Goal: Task Accomplishment & Management: Use online tool/utility

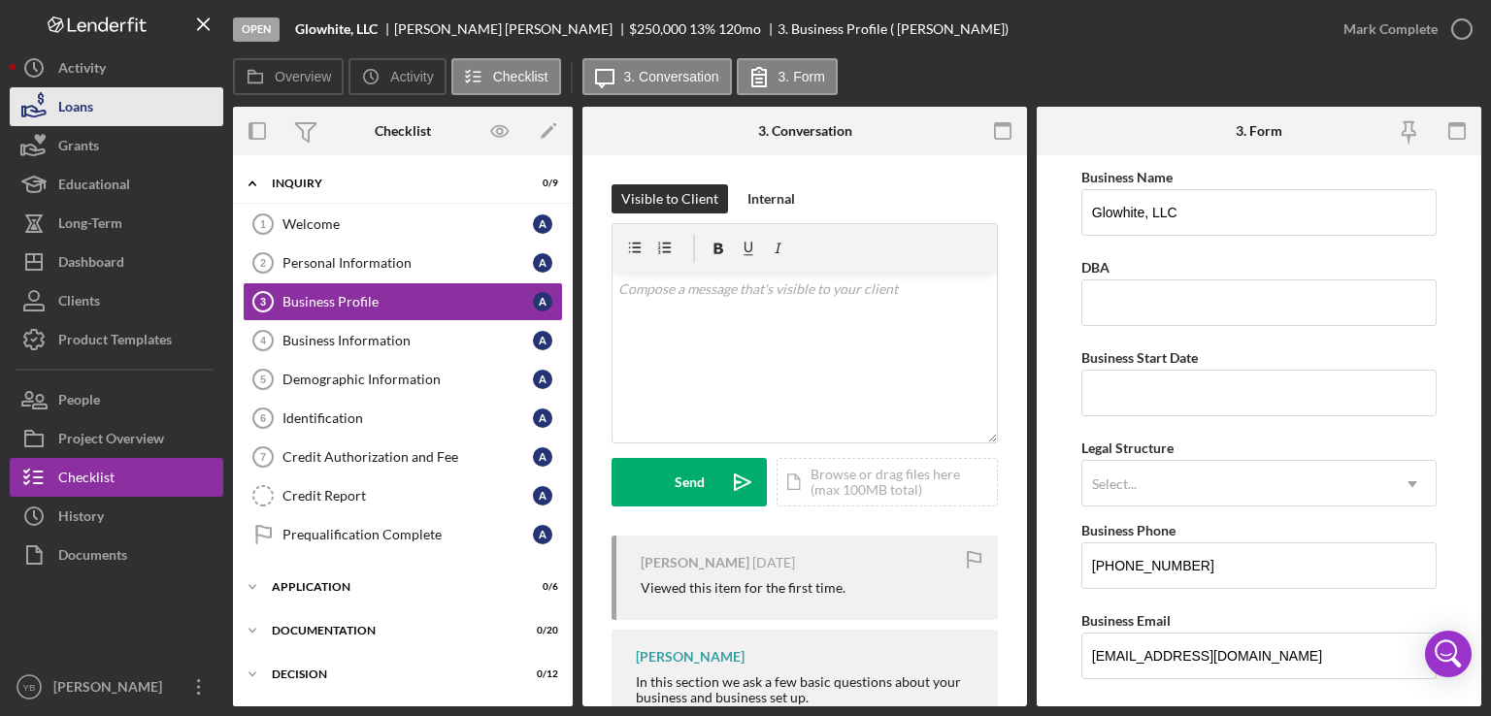
click at [89, 110] on div "Loans" at bounding box center [75, 109] width 35 height 44
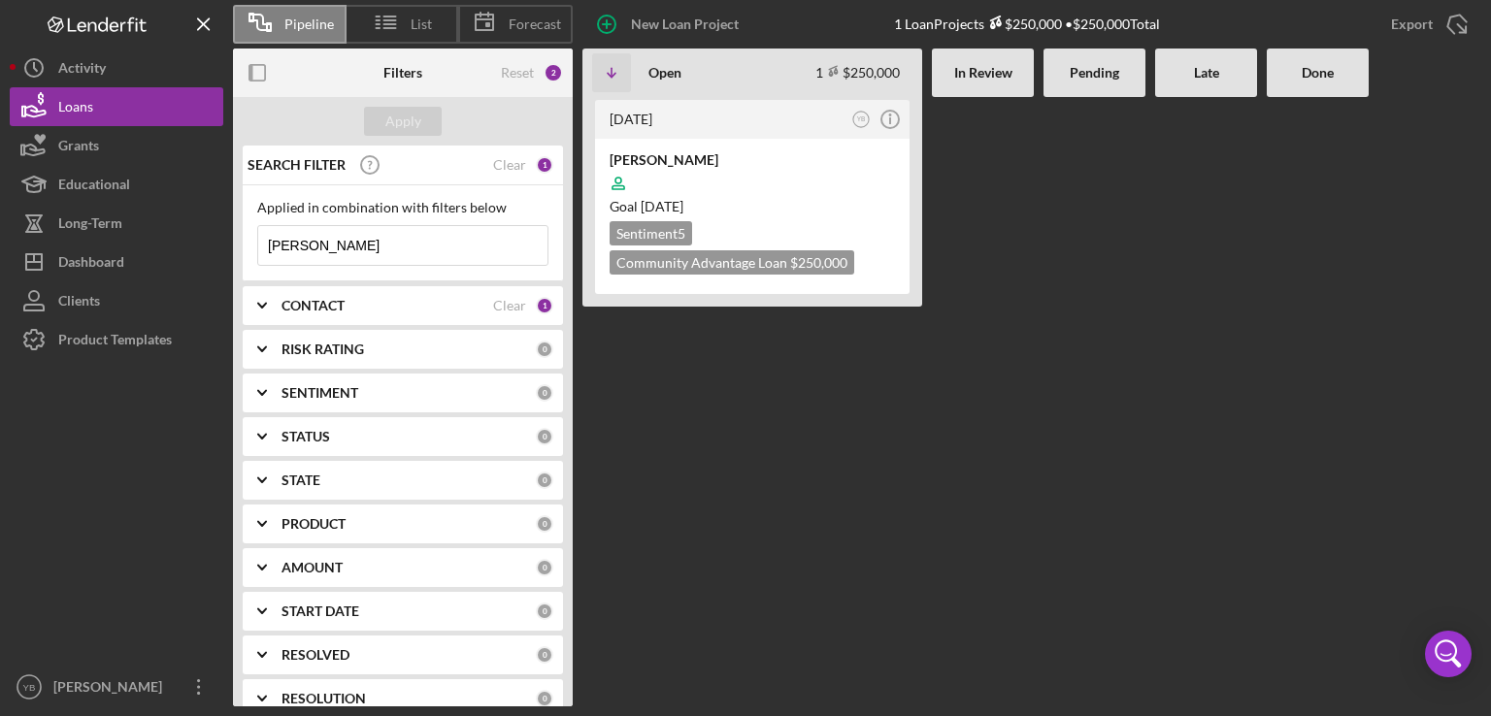
click at [326, 239] on input "[PERSON_NAME]" at bounding box center [402, 245] width 289 height 39
type input "p"
click at [403, 125] on div "Apply" at bounding box center [403, 121] width 36 height 29
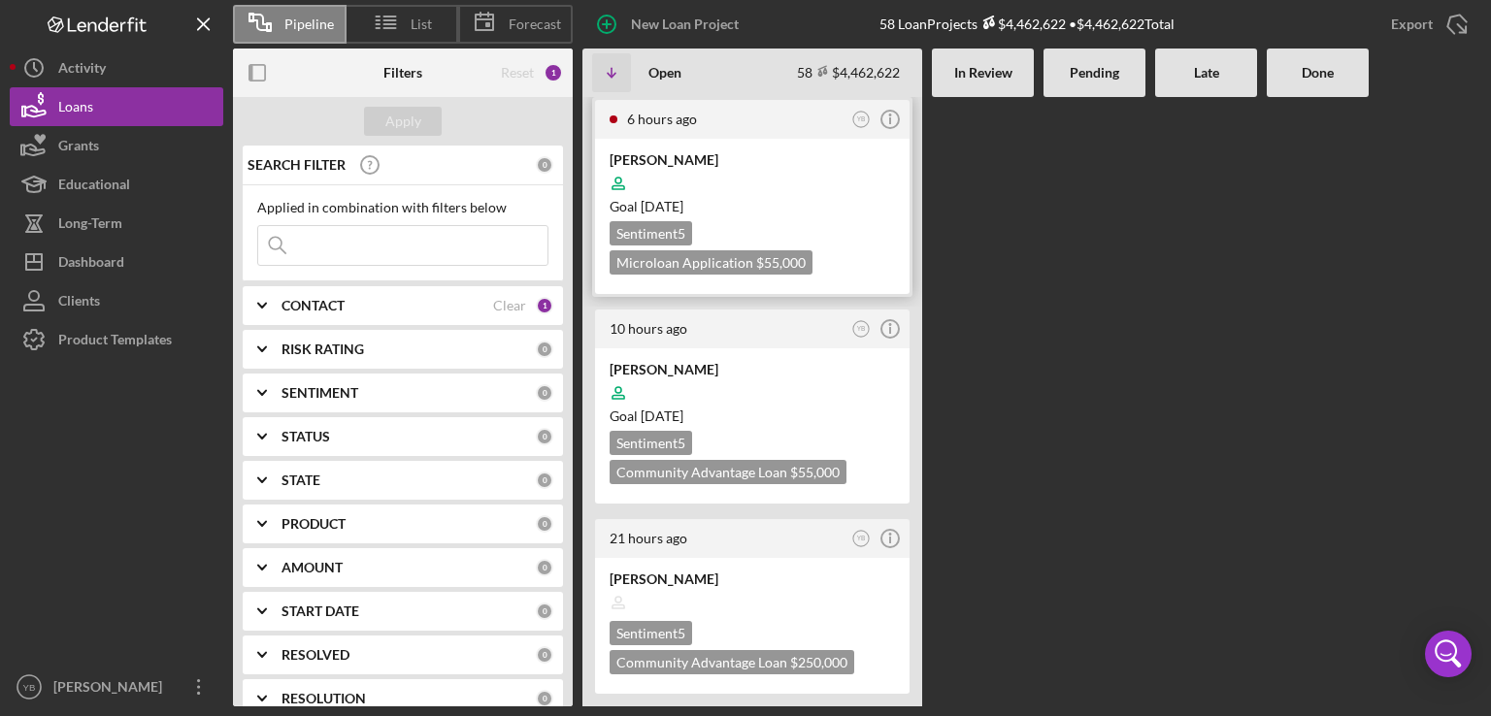
click at [683, 207] on time "[DATE]" at bounding box center [662, 206] width 43 height 17
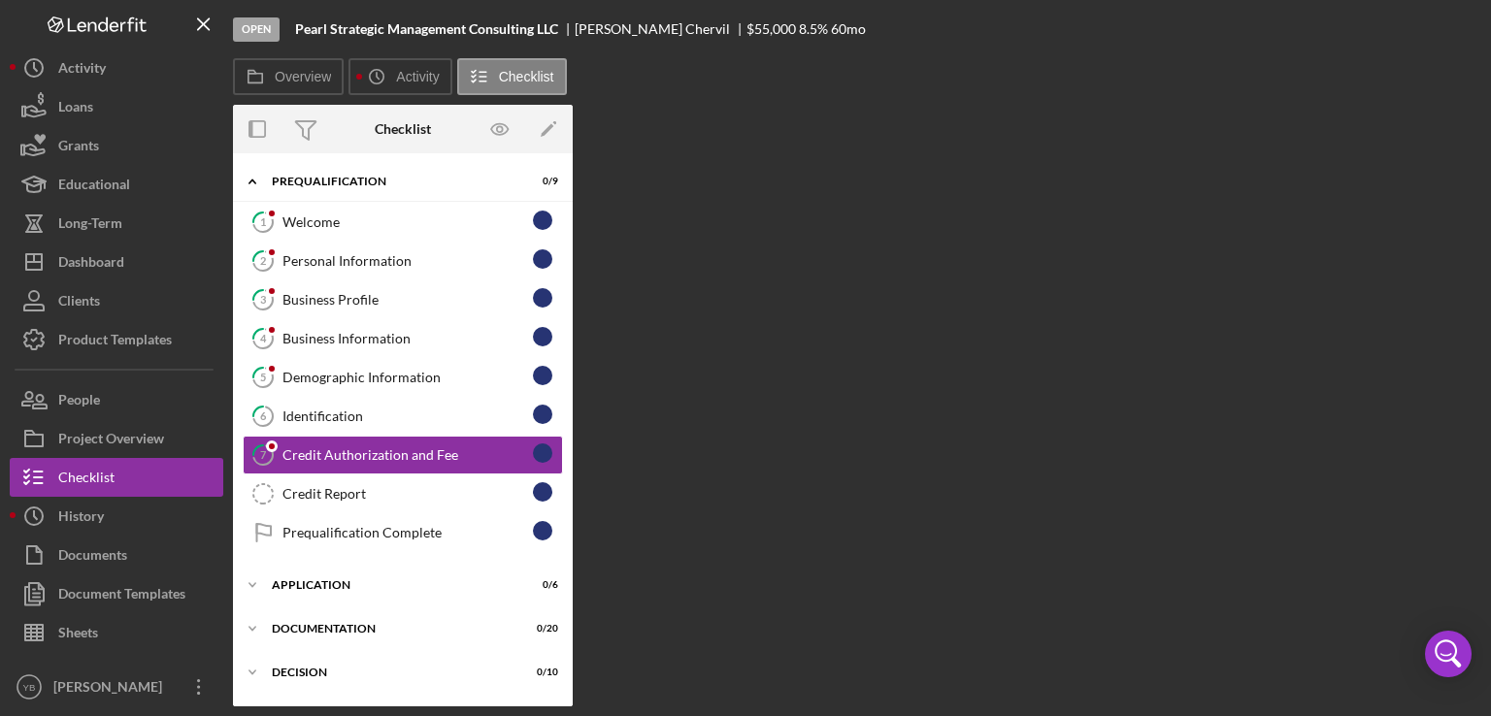
scroll to position [22, 0]
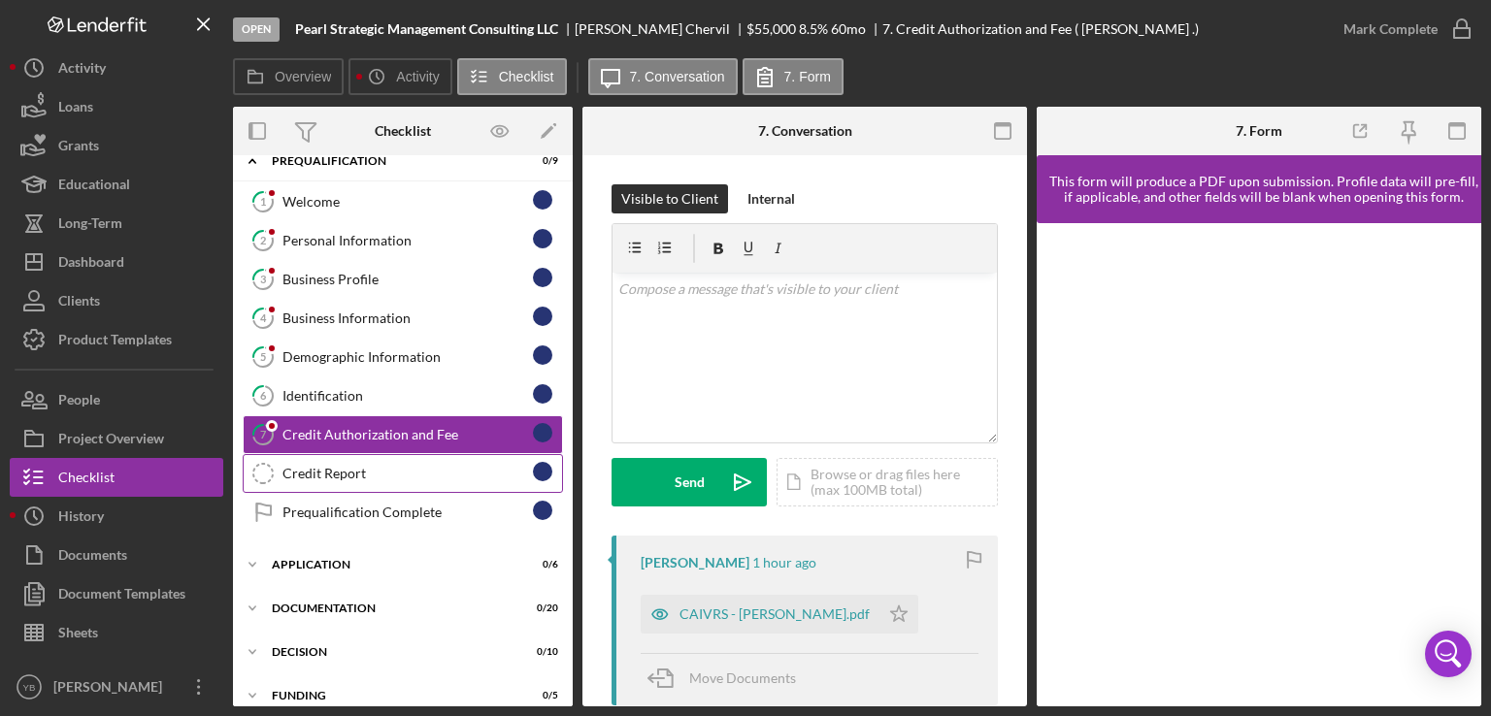
click at [357, 471] on div "Credit Report" at bounding box center [408, 474] width 250 height 16
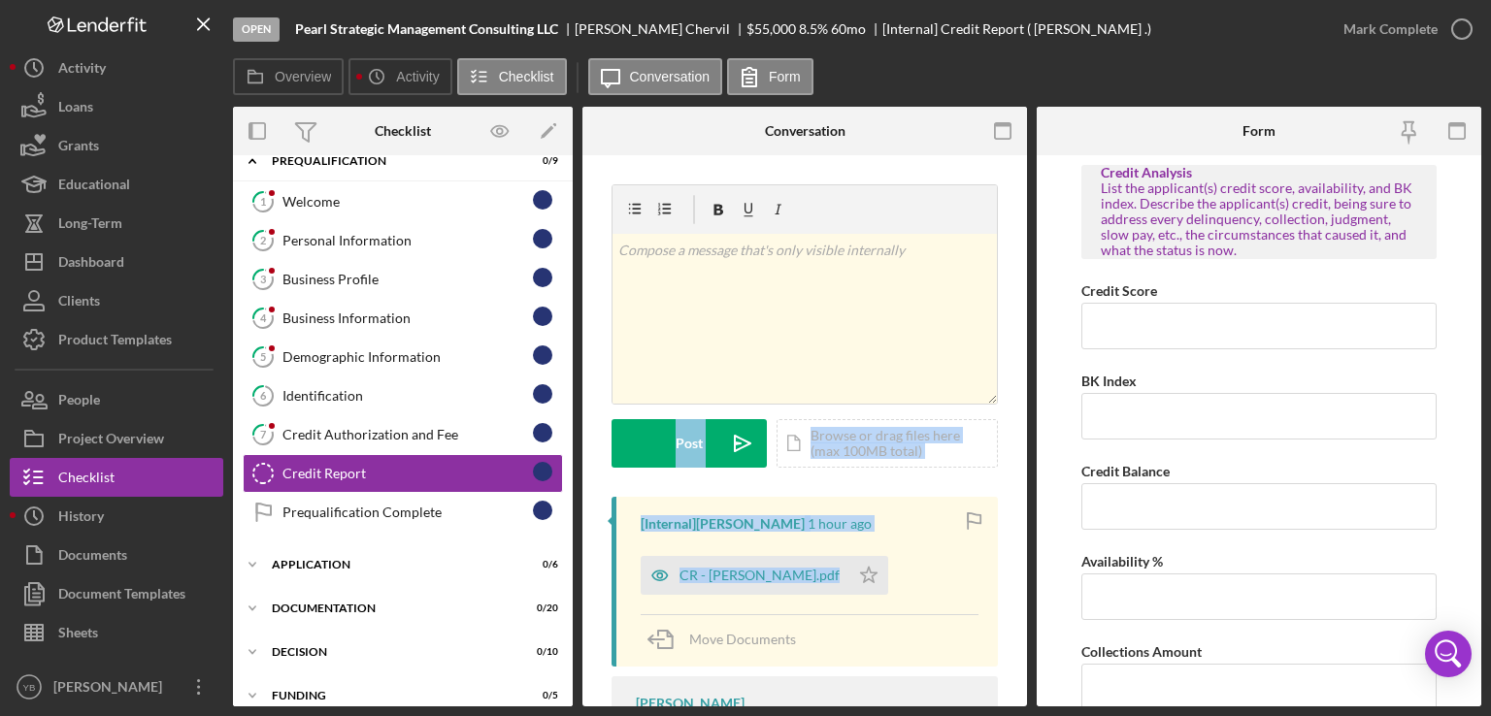
drag, startPoint x: 1029, startPoint y: 300, endPoint x: 1024, endPoint y: 583, distance: 283.5
click at [1024, 583] on div "Overview Internal Workflow Stage Open Icon/Dropdown Arrow Archive (can unarchiv…" at bounding box center [857, 407] width 1248 height 600
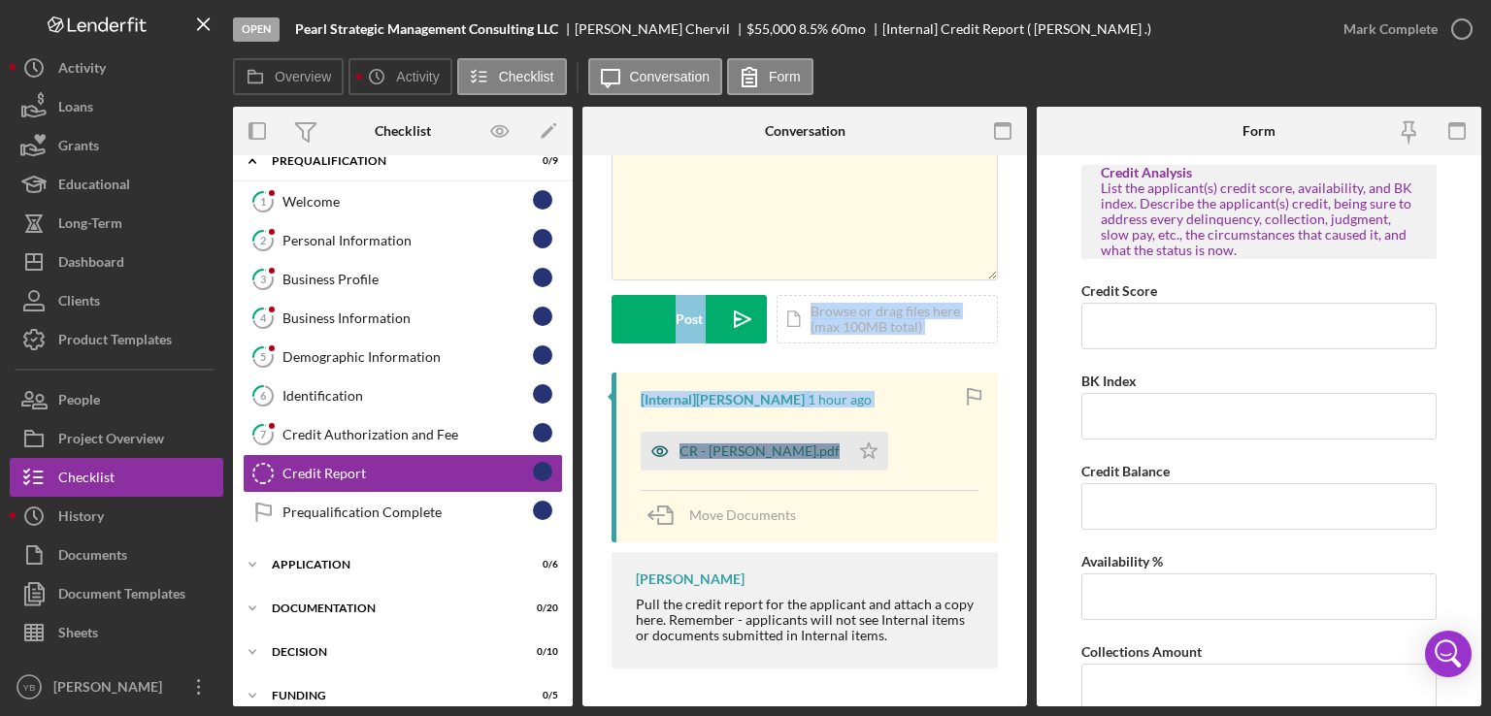
click at [737, 451] on div "CR - [PERSON_NAME].pdf" at bounding box center [760, 452] width 160 height 16
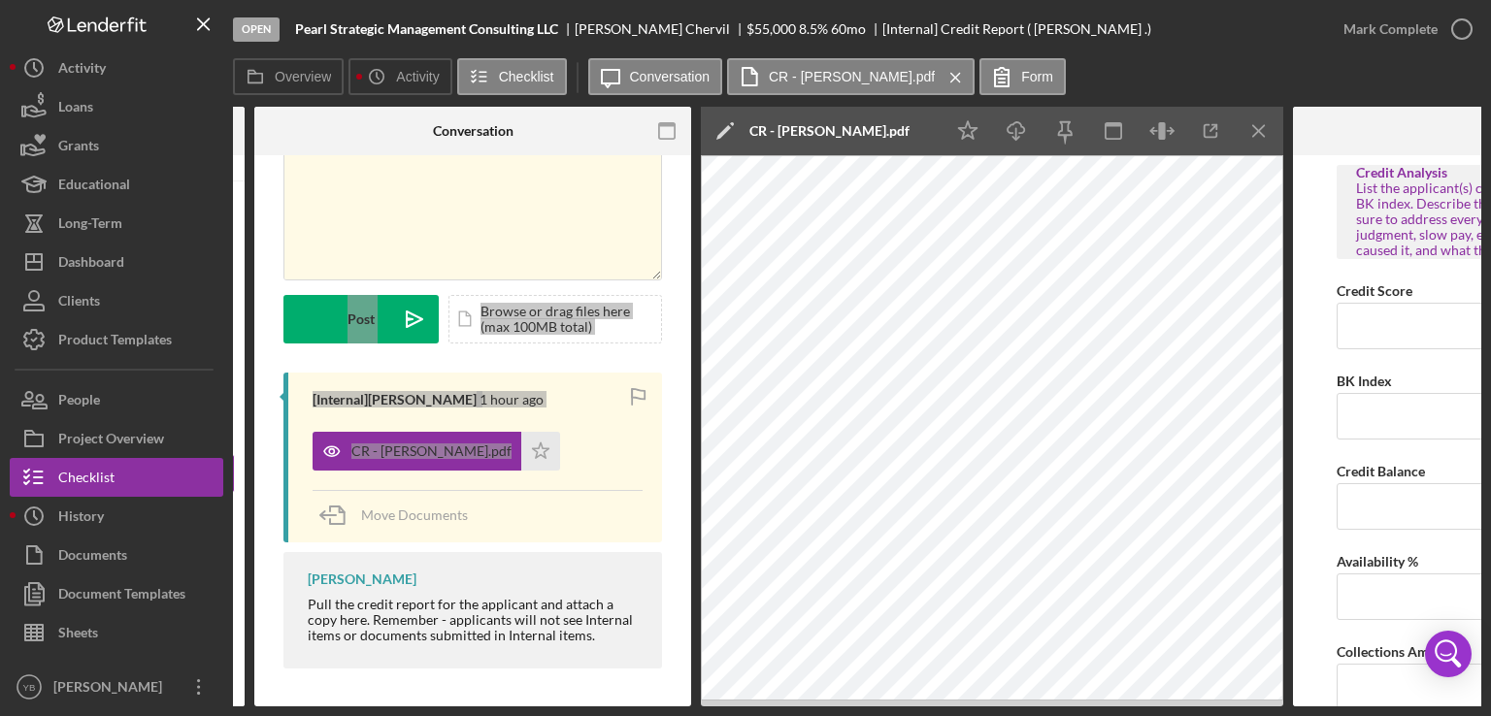
scroll to position [0, 332]
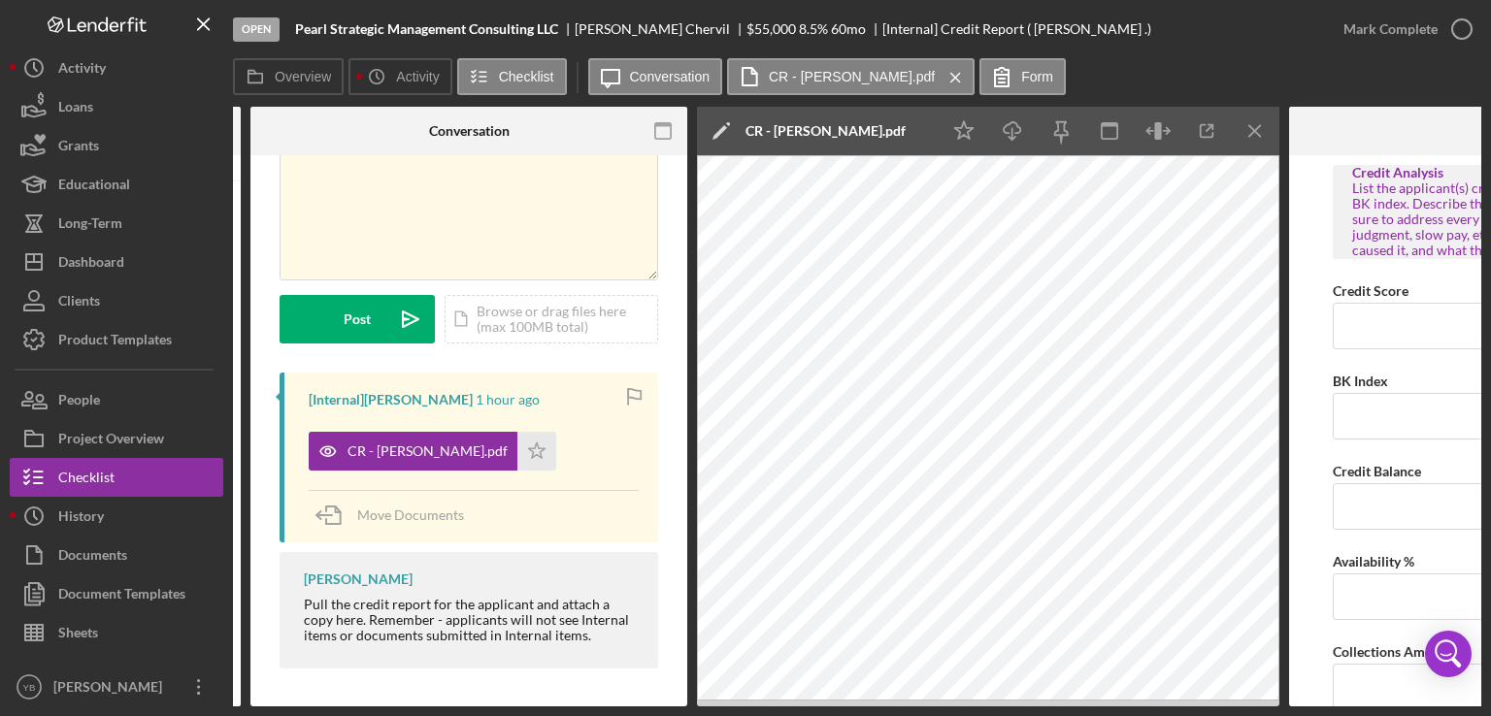
click at [614, 494] on div "Move Documents" at bounding box center [474, 516] width 330 height 52
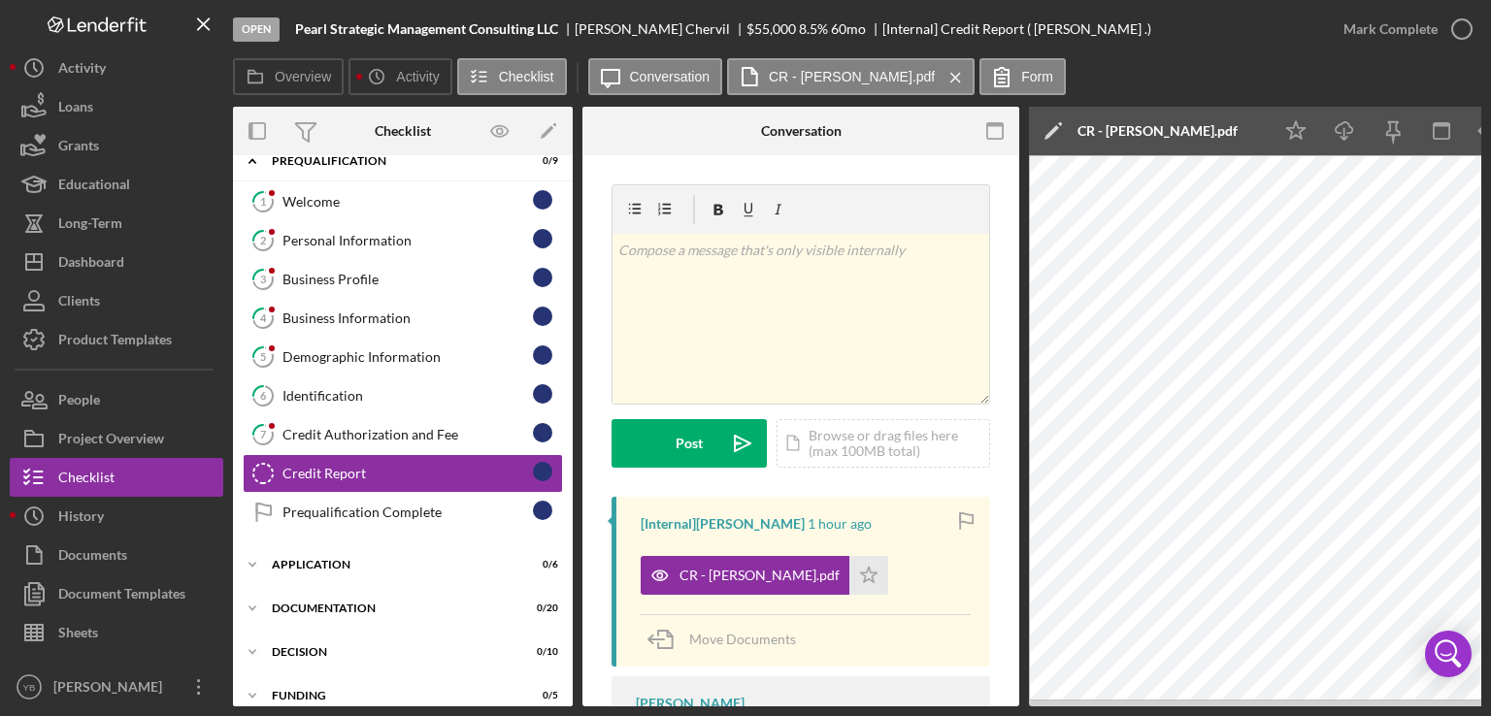
scroll to position [129, 0]
